Goal: Task Accomplishment & Management: Manage account settings

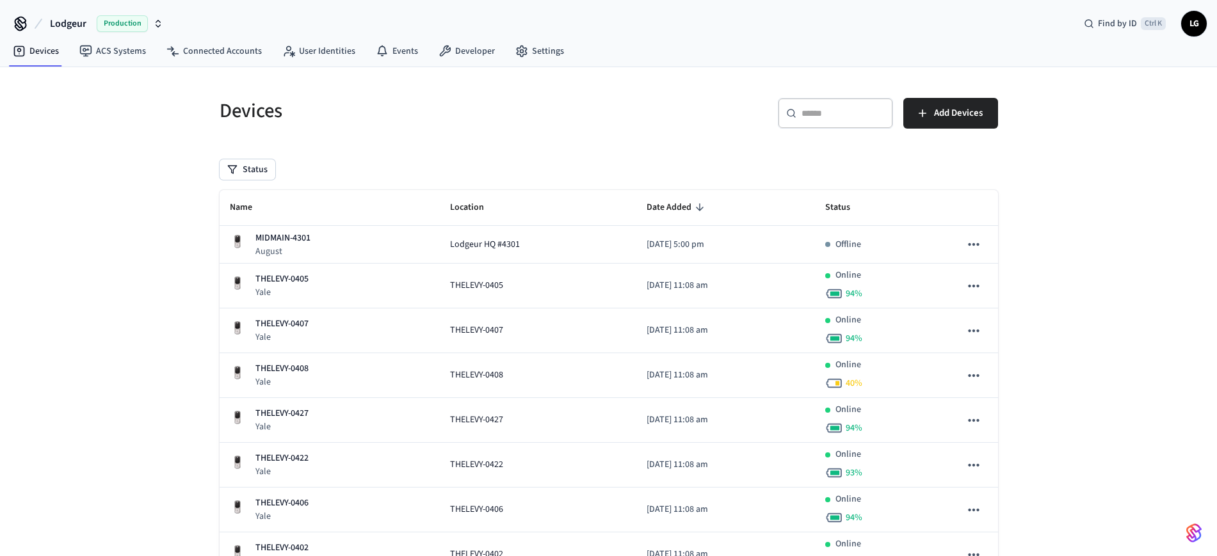
click at [834, 120] on div "​ ​" at bounding box center [835, 113] width 115 height 31
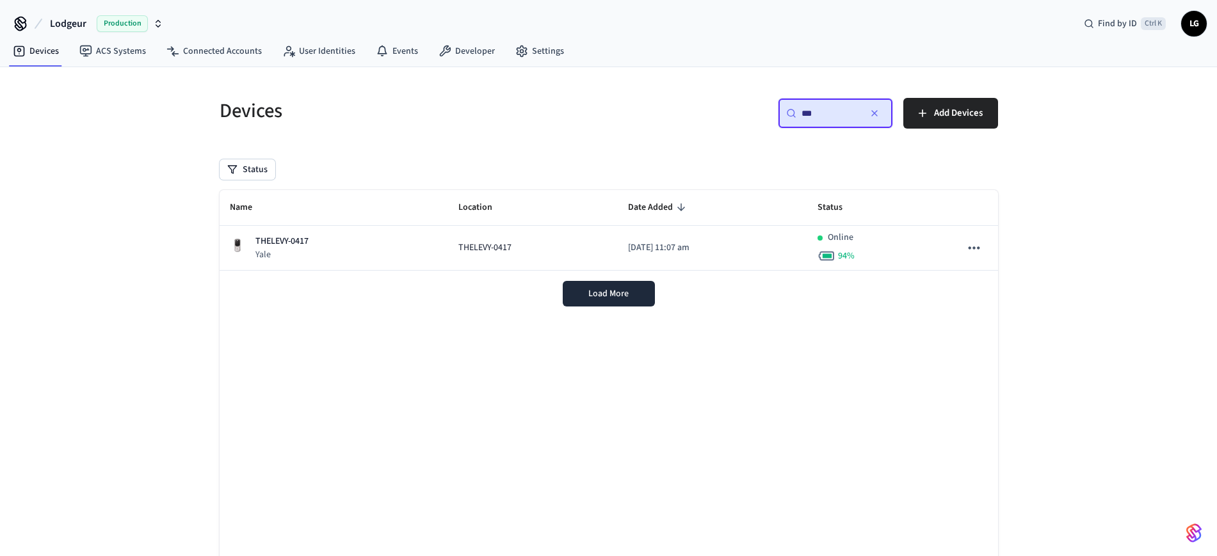
type input "***"
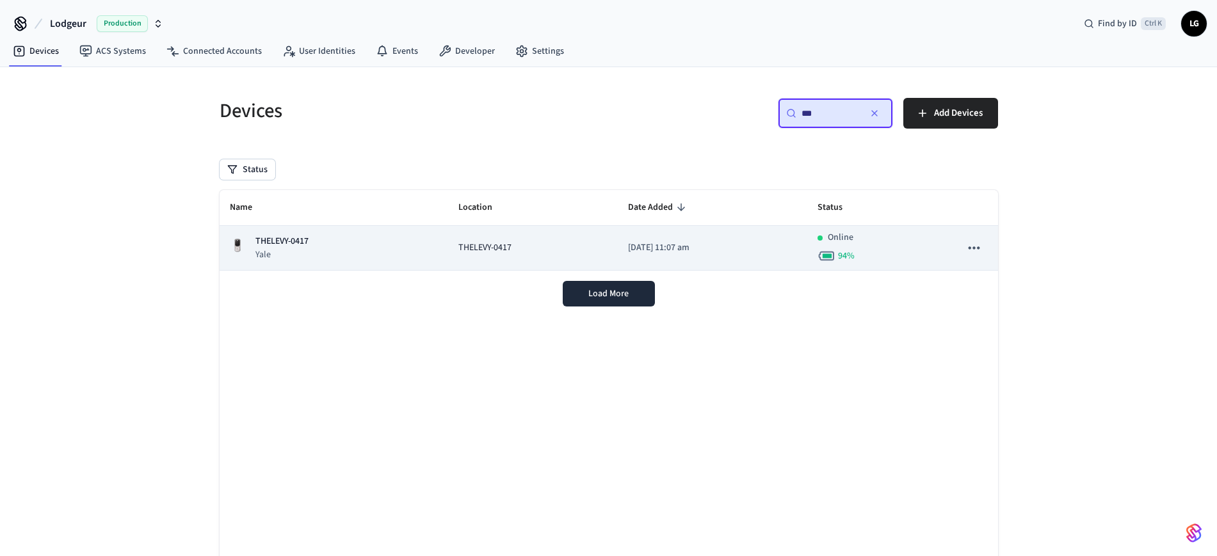
click at [355, 230] on td "THELEVY-0417 [GEOGRAPHIC_DATA]" at bounding box center [334, 248] width 229 height 45
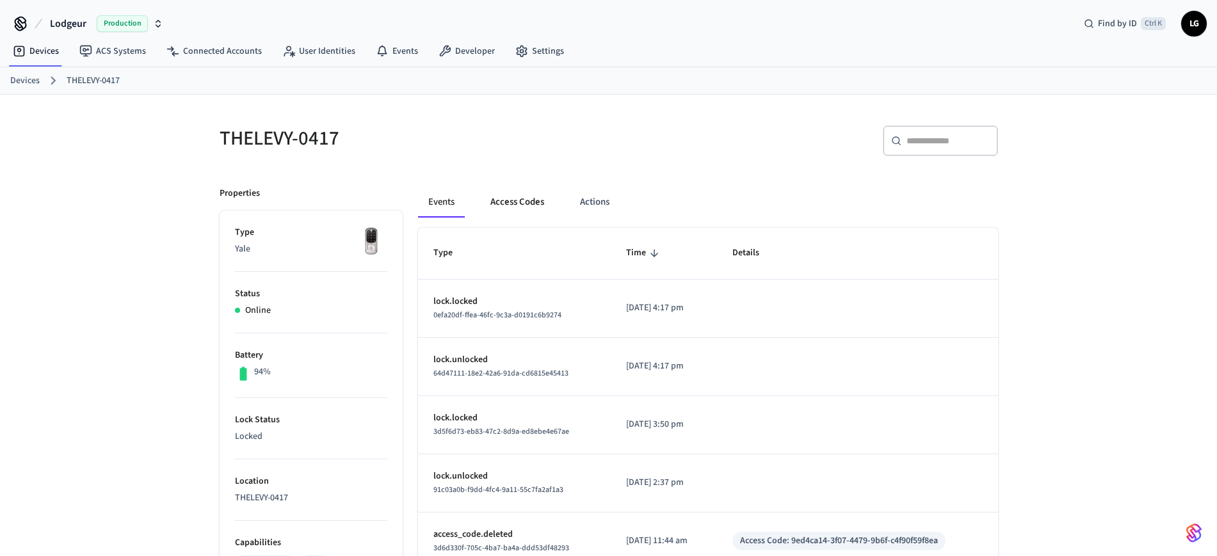
click at [521, 203] on button "Access Codes" at bounding box center [517, 202] width 74 height 31
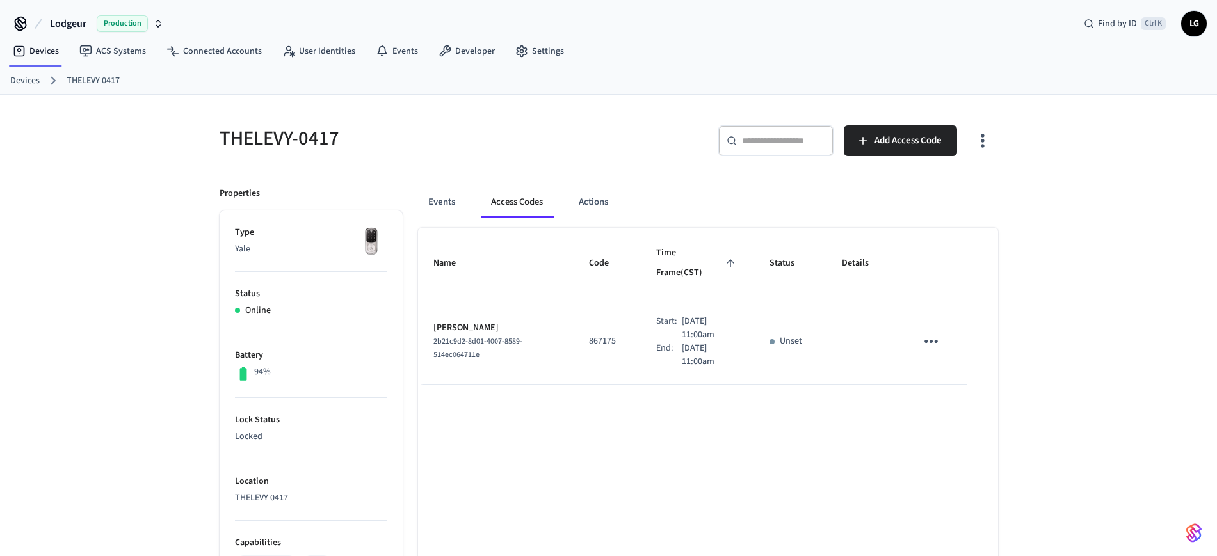
click at [849, 313] on td "sticky table" at bounding box center [864, 342] width 74 height 85
click at [933, 332] on icon "sticky table" at bounding box center [931, 342] width 20 height 20
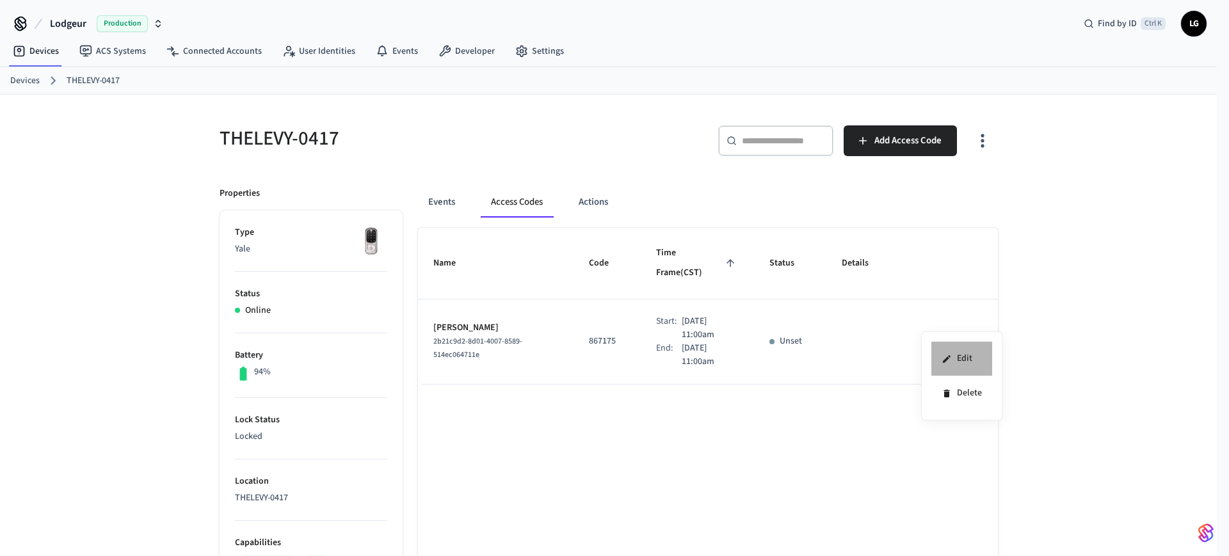
click at [958, 359] on li "Edit" at bounding box center [962, 359] width 61 height 35
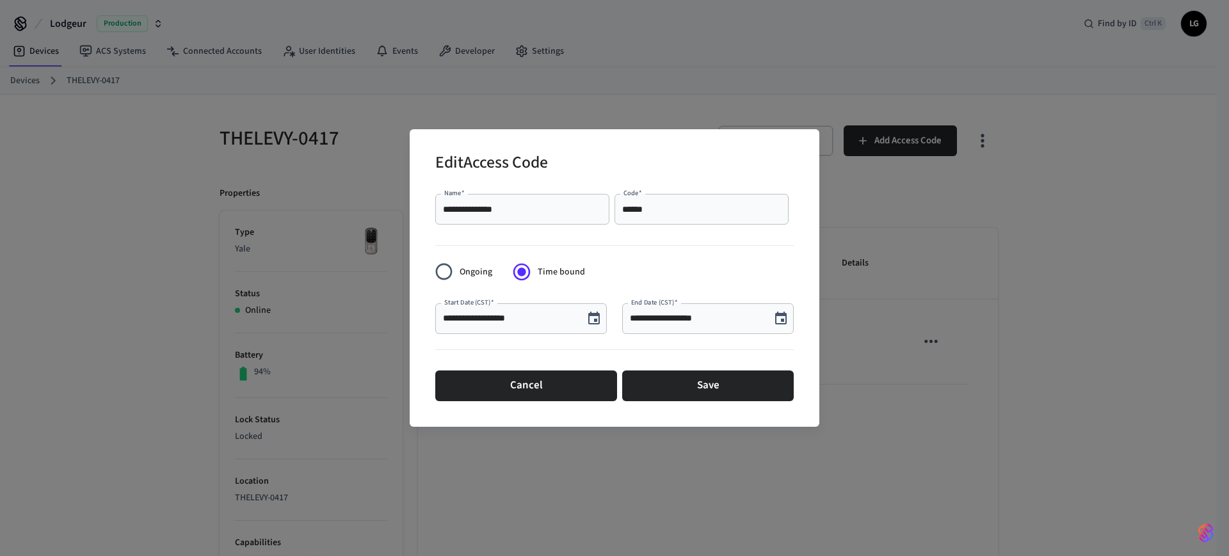
click at [596, 314] on icon "Choose date, selected date is Sep 29, 2025" at bounding box center [594, 318] width 12 height 13
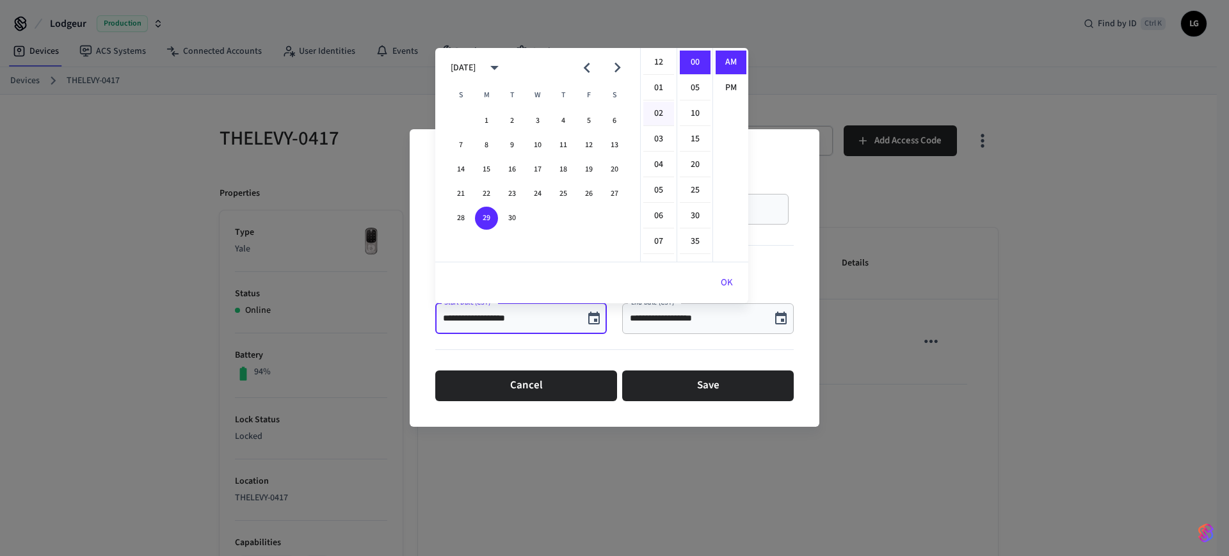
click at [656, 109] on li "02" at bounding box center [658, 114] width 31 height 24
click at [659, 88] on li "01" at bounding box center [658, 88] width 31 height 24
click at [724, 84] on li "PM" at bounding box center [731, 88] width 31 height 24
type input "**********"
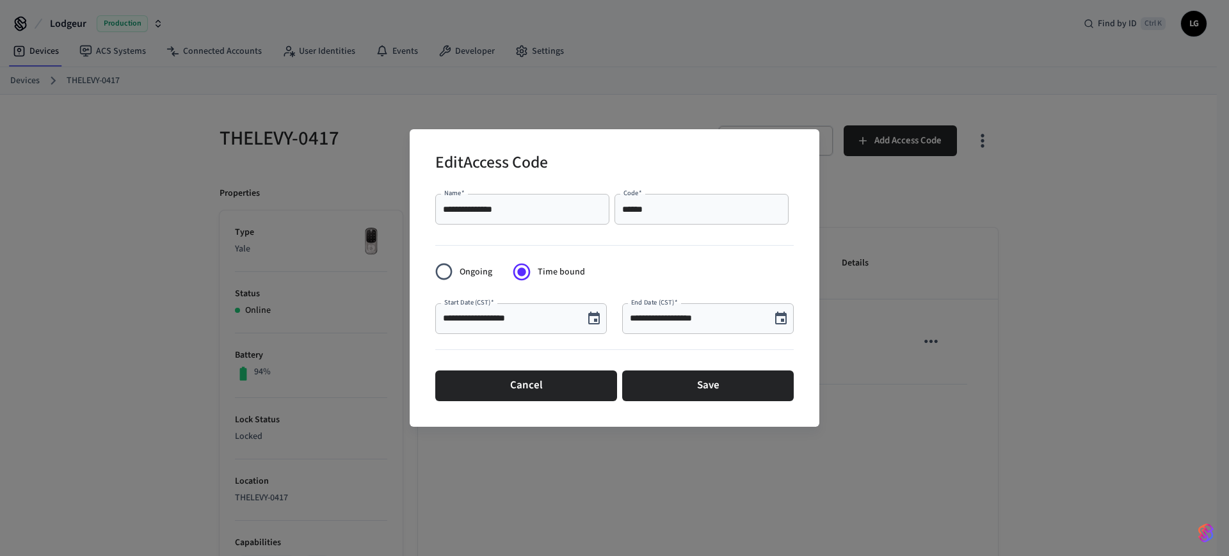
scroll to position [24, 0]
click at [737, 320] on input "**********" at bounding box center [696, 318] width 133 height 13
click at [777, 314] on icon "Choose date, selected date is Oct 7, 2025" at bounding box center [781, 318] width 12 height 13
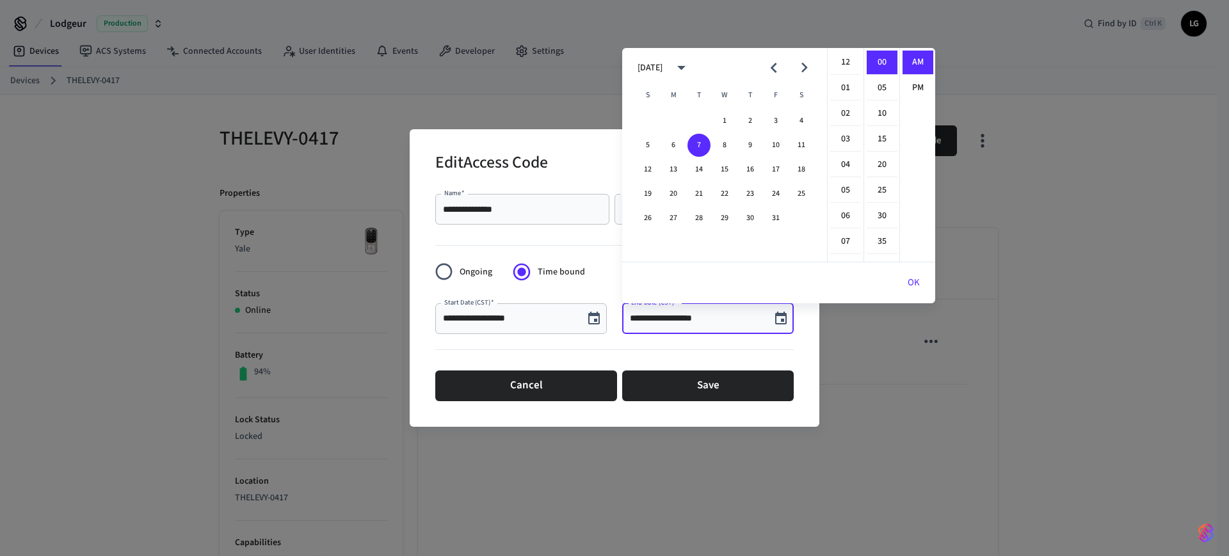
scroll to position [280, 0]
click at [878, 215] on li "30" at bounding box center [882, 216] width 31 height 24
type input "**********"
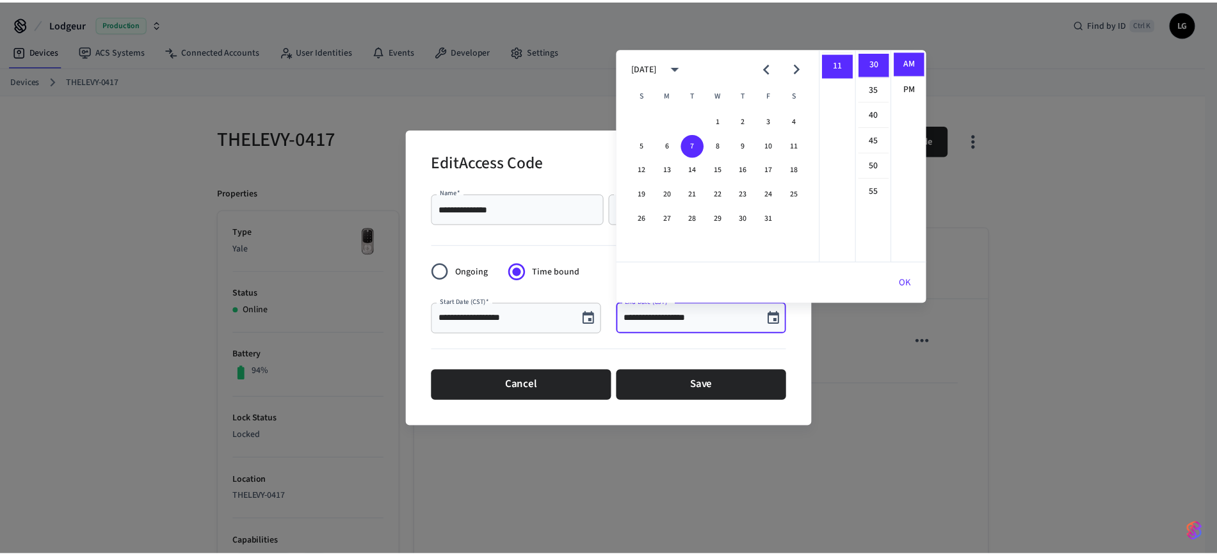
scroll to position [154, 0]
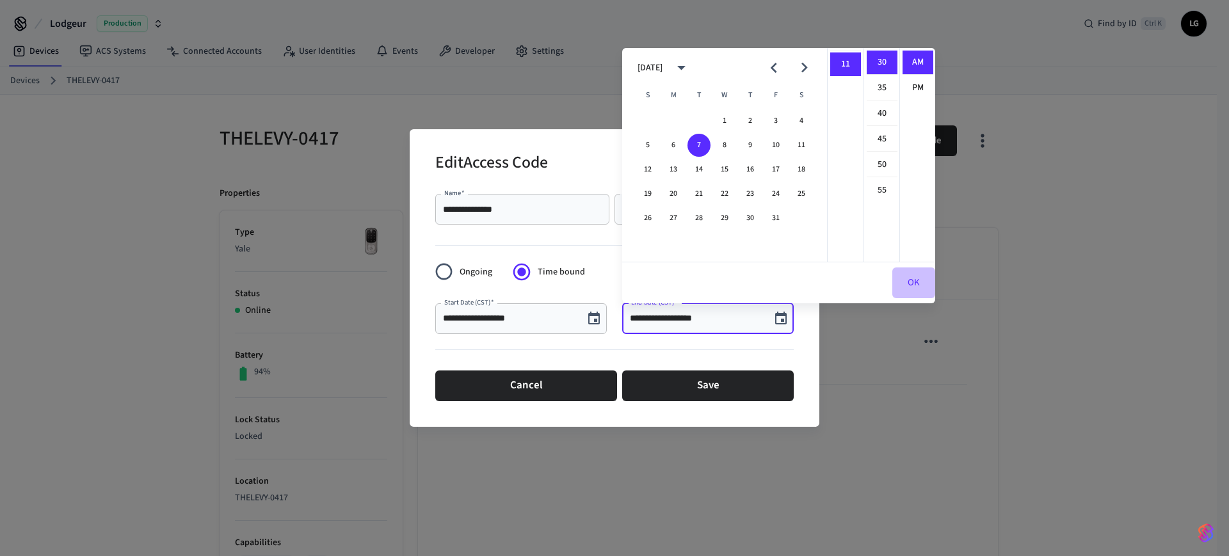
click at [905, 277] on button "OK" at bounding box center [913, 283] width 43 height 31
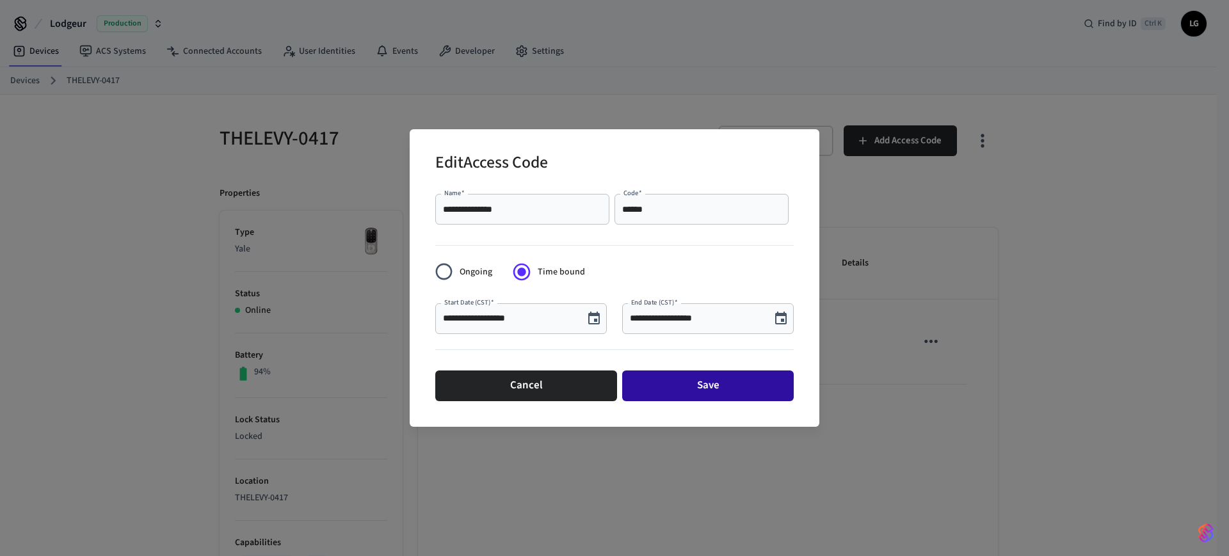
click at [711, 387] on button "Save" at bounding box center [708, 386] width 172 height 31
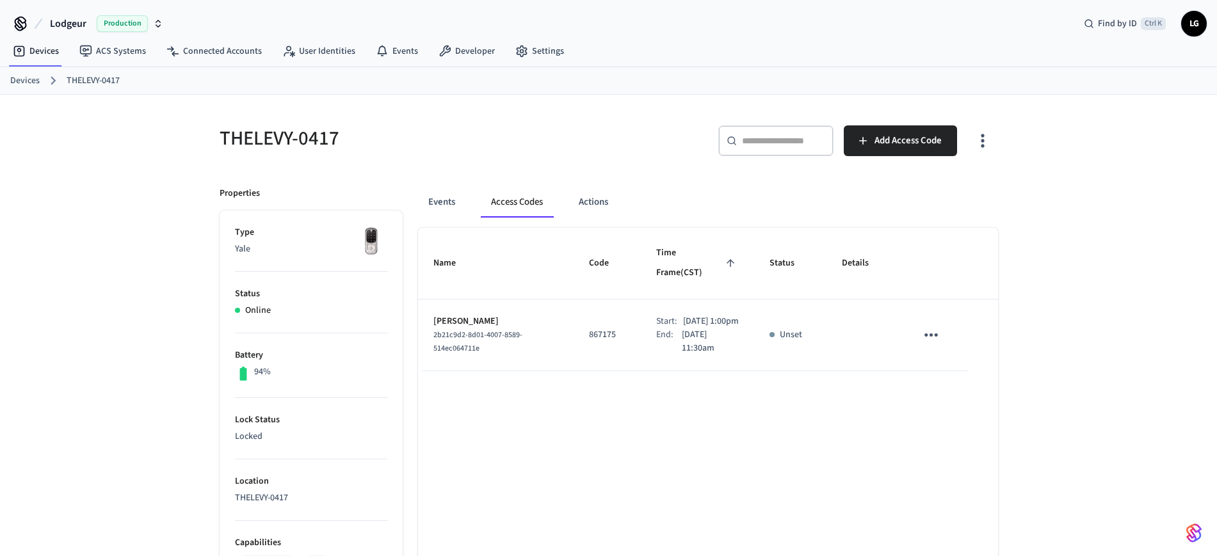
click at [23, 79] on link "Devices" at bounding box center [24, 80] width 29 height 13
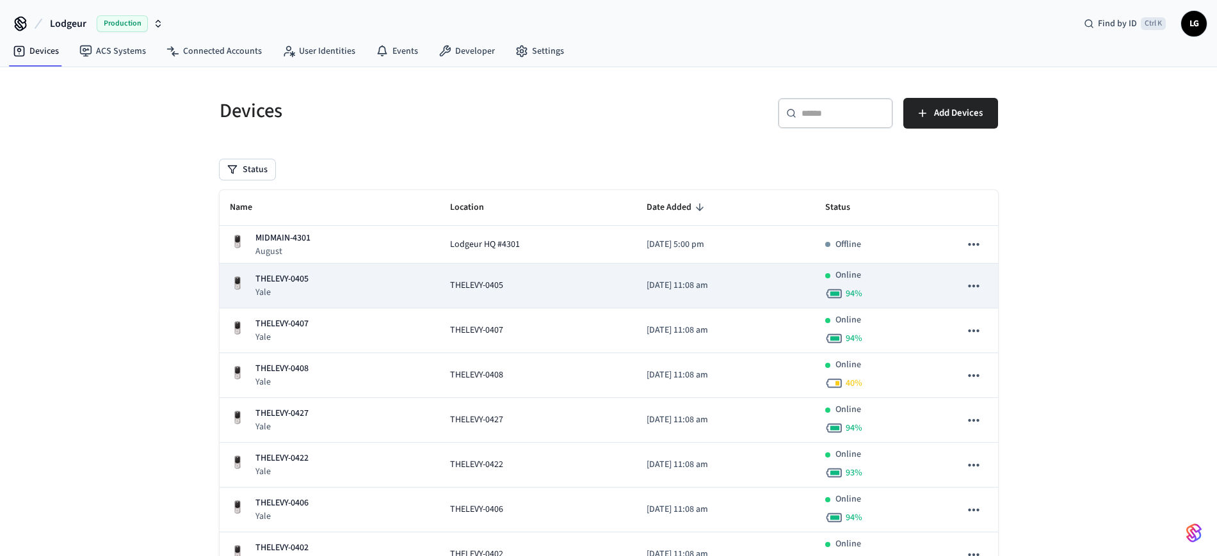
click at [284, 279] on p "THELEVY-0405" at bounding box center [281, 279] width 53 height 13
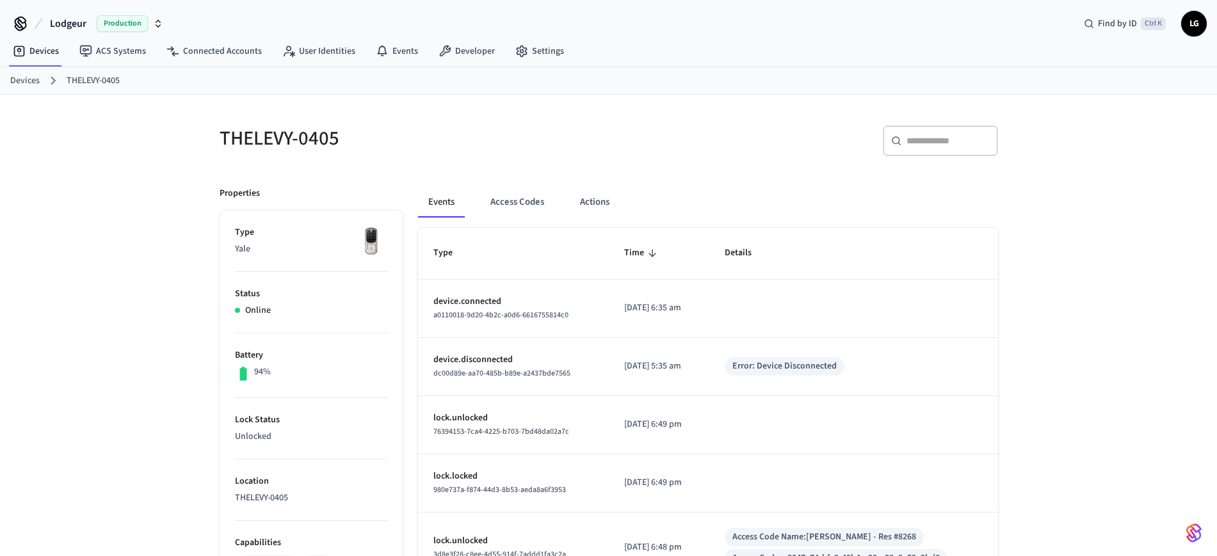
click at [22, 74] on link "Devices" at bounding box center [24, 80] width 29 height 13
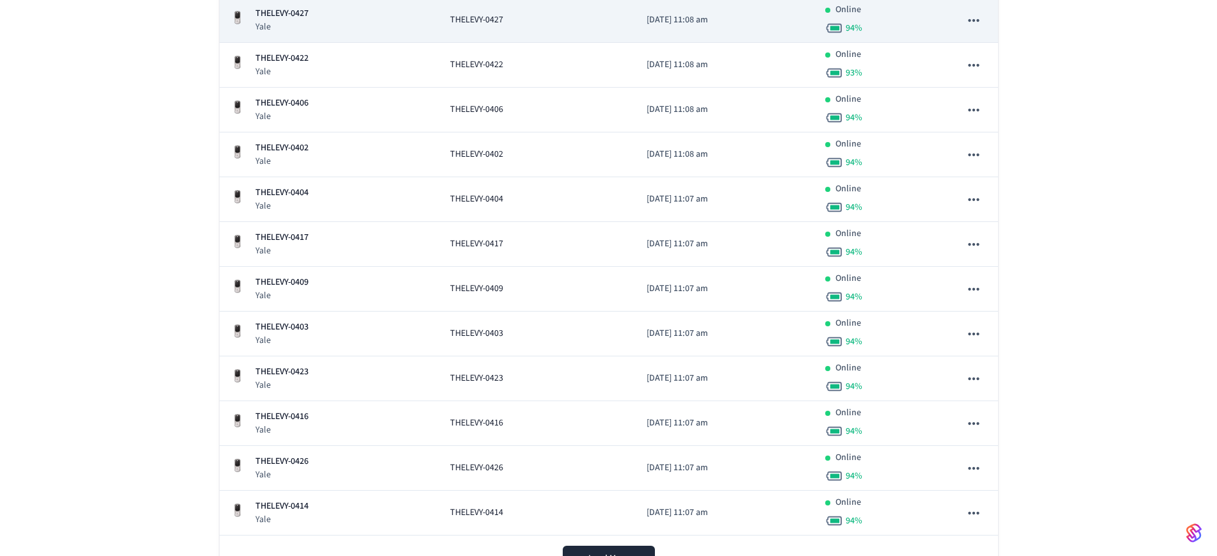
scroll to position [460, 0]
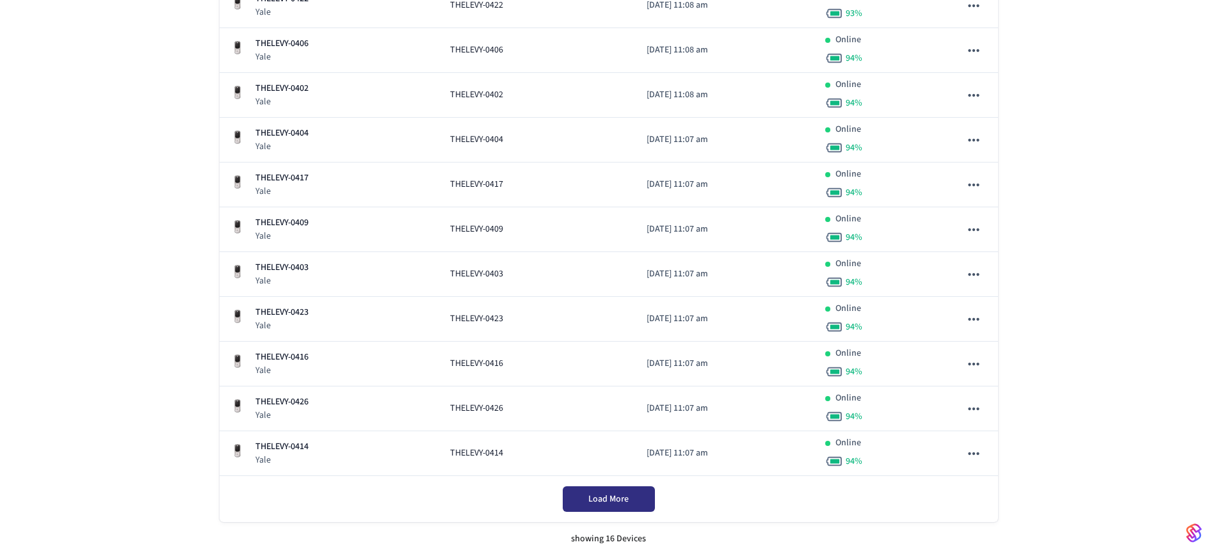
click at [610, 497] on span "Load More" at bounding box center [608, 499] width 40 height 13
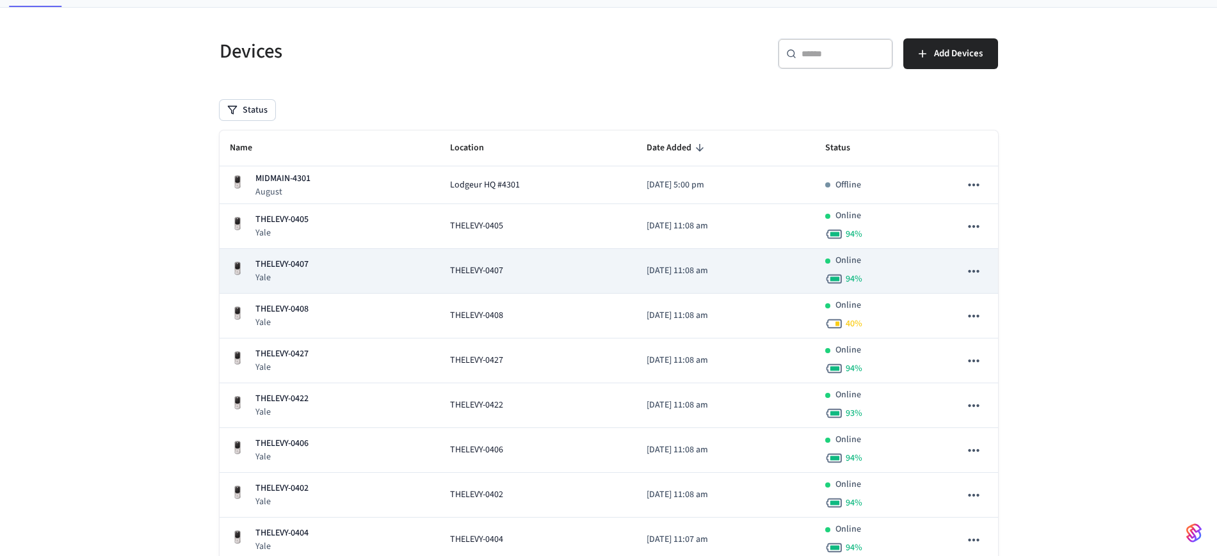
scroll to position [0, 0]
